Goal: Information Seeking & Learning: Learn about a topic

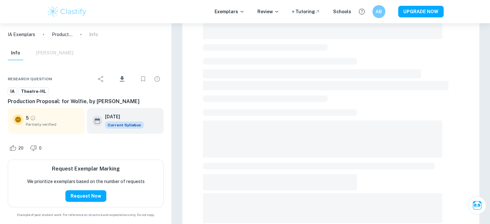
scroll to position [226, 0]
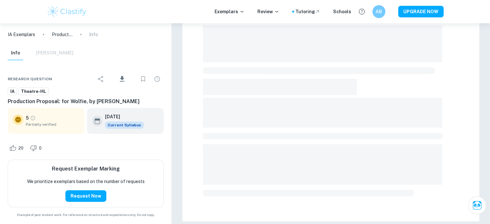
click at [383, 159] on span at bounding box center [322, 164] width 239 height 41
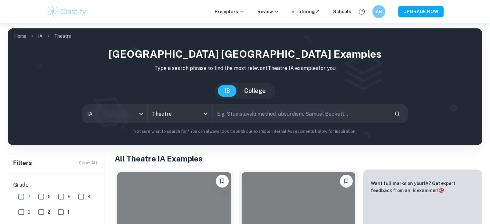
scroll to position [681, 0]
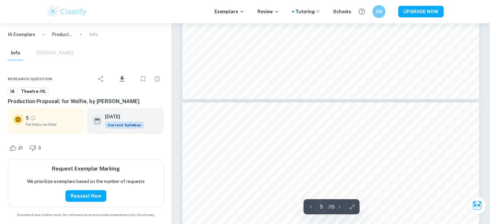
type input "6"
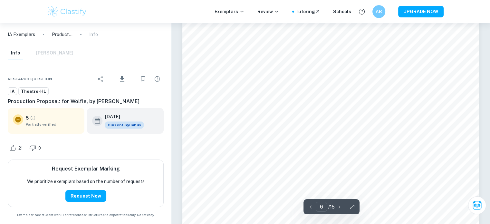
scroll to position [2282, 0]
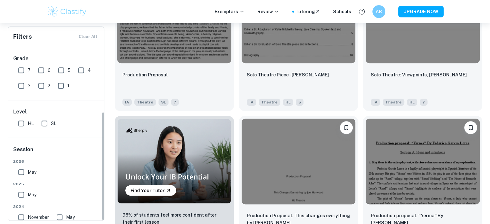
scroll to position [103, 0]
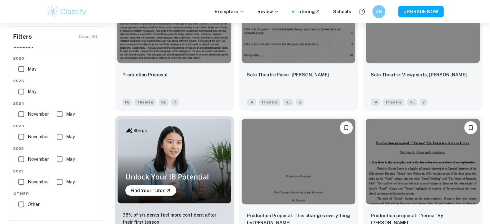
click at [19, 192] on span "Other" at bounding box center [56, 194] width 86 height 6
click at [19, 202] on input "Other" at bounding box center [21, 204] width 13 height 13
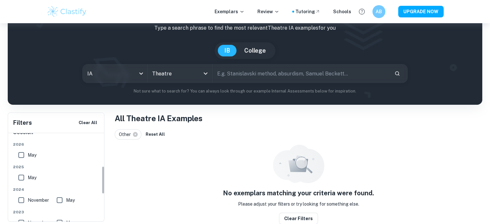
scroll to position [188, 0]
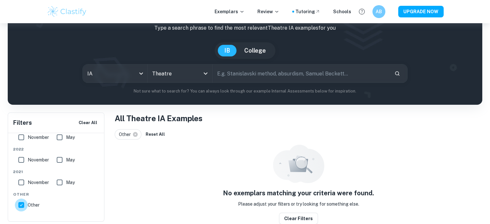
click at [20, 206] on input "Other" at bounding box center [21, 204] width 13 height 13
checkbox input "false"
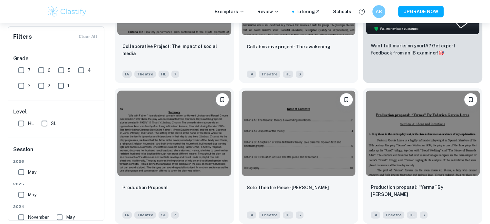
scroll to position [223, 0]
